Goal: Information Seeking & Learning: Find specific page/section

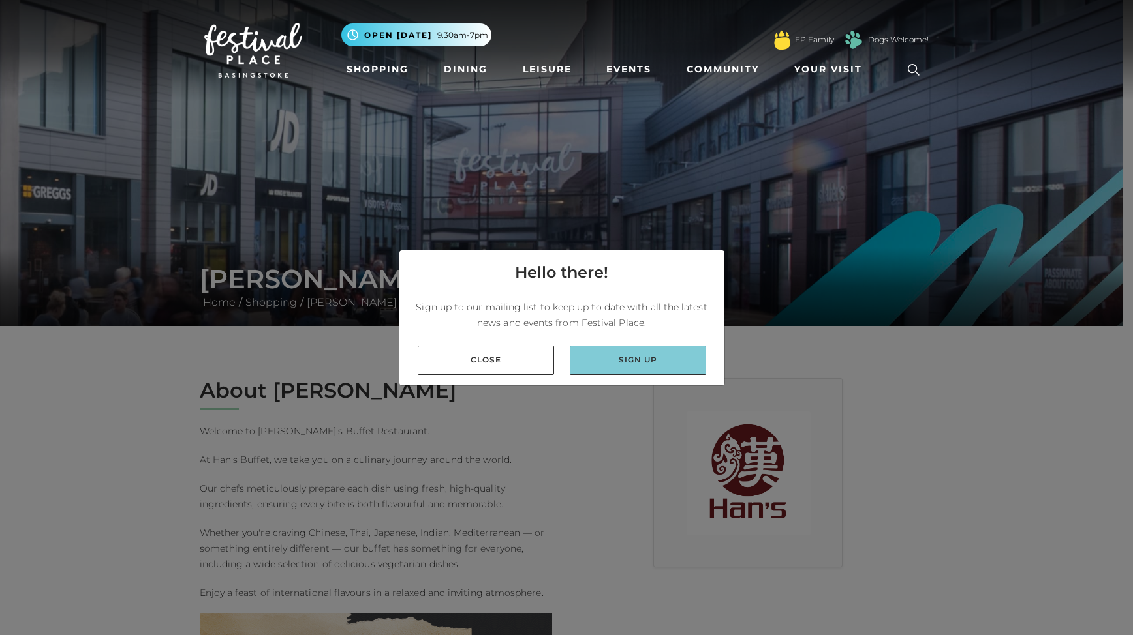
click at [643, 365] on link "Sign up" at bounding box center [638, 360] width 136 height 29
click at [490, 359] on link "Close" at bounding box center [486, 360] width 136 height 29
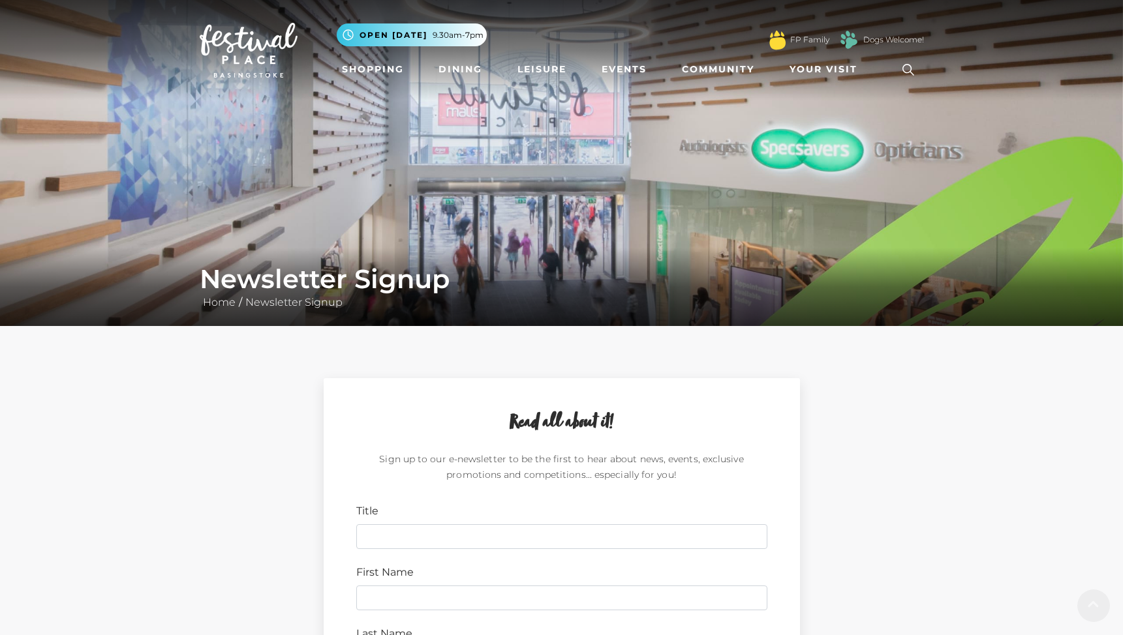
scroll to position [522, 0]
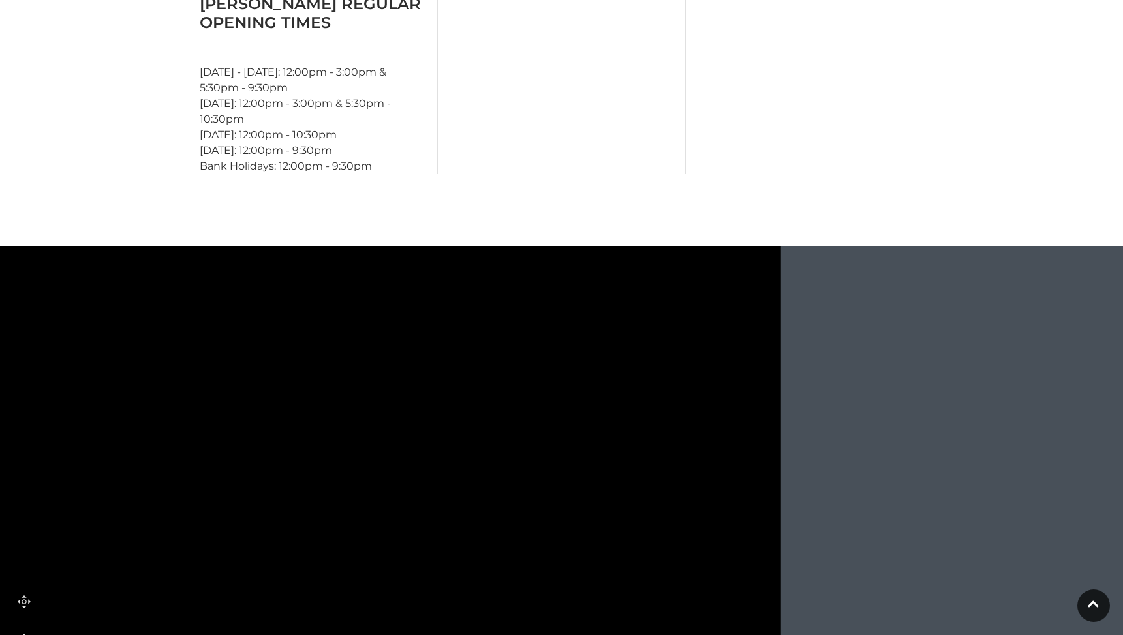
scroll to position [1208, 0]
